Goal: Ask a question

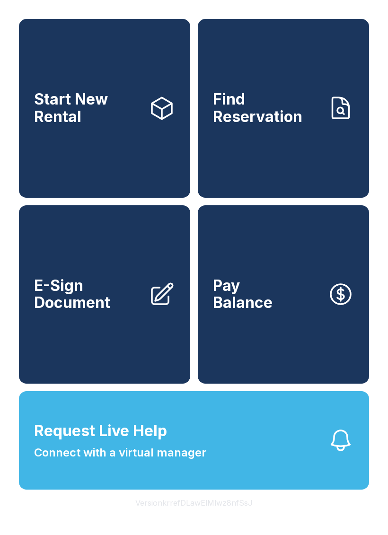
click at [123, 106] on span "Start New Rental" at bounding box center [87, 108] width 107 height 35
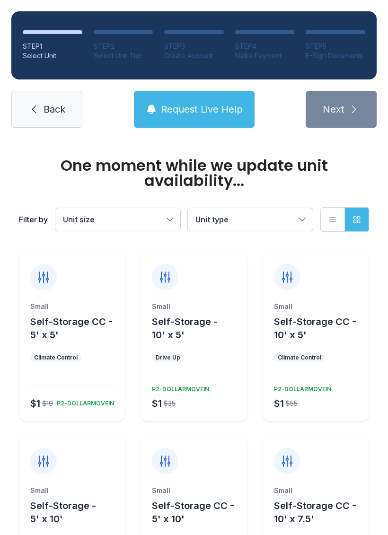
click at [50, 103] on span "Back" at bounding box center [55, 109] width 22 height 13
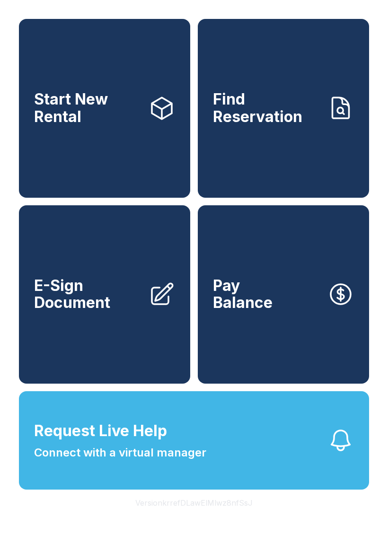
click at [154, 461] on span "Connect with a virtual manager" at bounding box center [120, 452] width 172 height 17
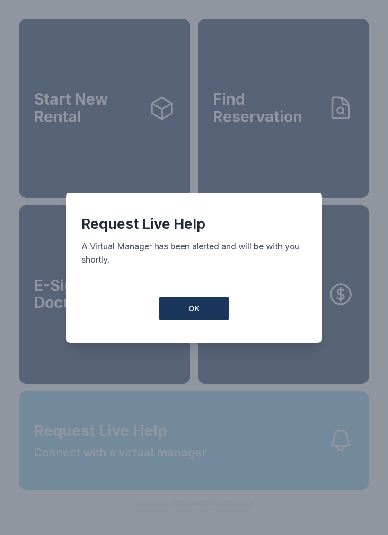
click at [191, 314] on span "OK" at bounding box center [193, 308] width 11 height 11
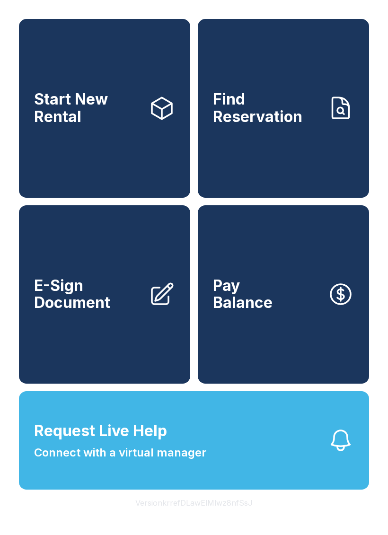
click at [163, 442] on span "Request Live Help" at bounding box center [100, 431] width 133 height 23
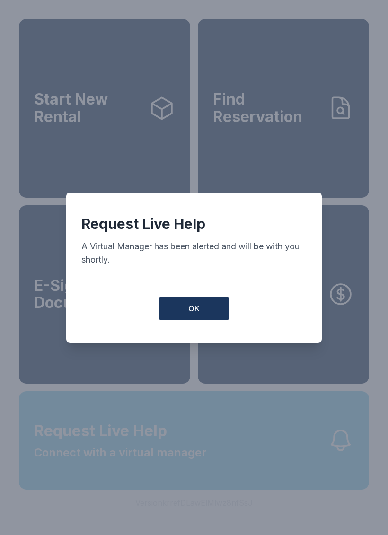
click at [205, 334] on div "Request Live Help A Virtual Manager has been alerted and will be with you short…" at bounding box center [193, 268] width 255 height 150
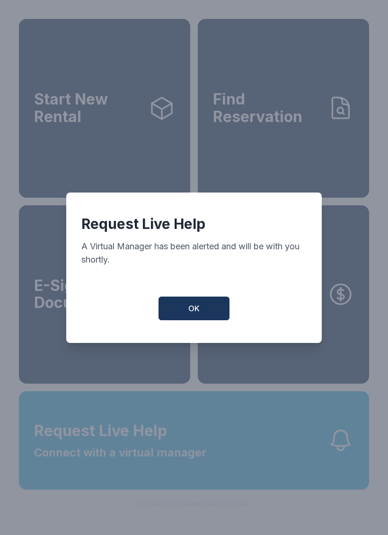
click at [200, 308] on button "OK" at bounding box center [193, 309] width 71 height 24
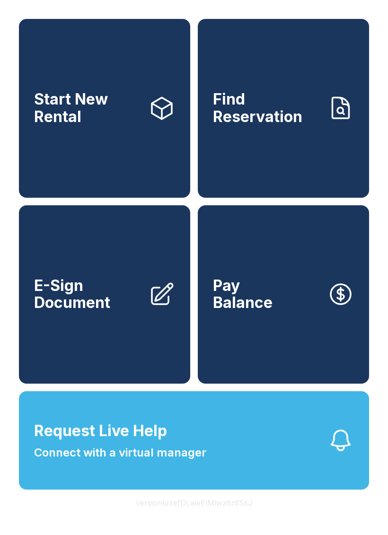
click at [132, 461] on span "Connect with a virtual manager" at bounding box center [120, 452] width 172 height 17
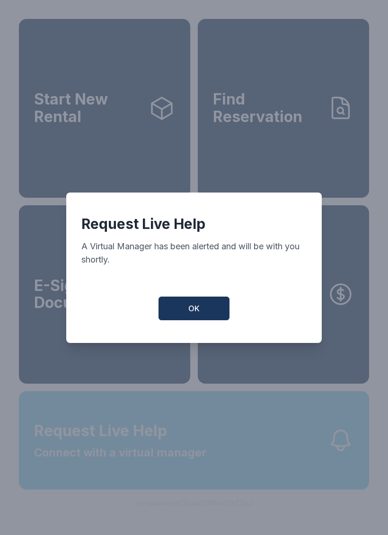
click at [195, 313] on span "OK" at bounding box center [193, 308] width 11 height 11
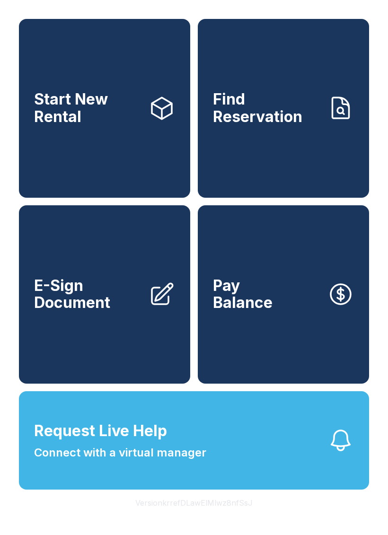
click at [123, 461] on span "Connect with a virtual manager" at bounding box center [120, 452] width 172 height 17
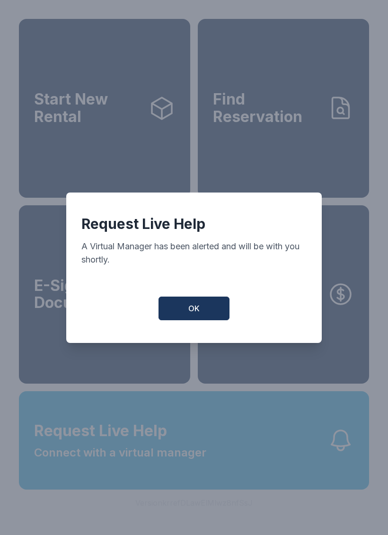
click at [193, 320] on button "OK" at bounding box center [193, 309] width 71 height 24
